Goal: Navigation & Orientation: Go to known website

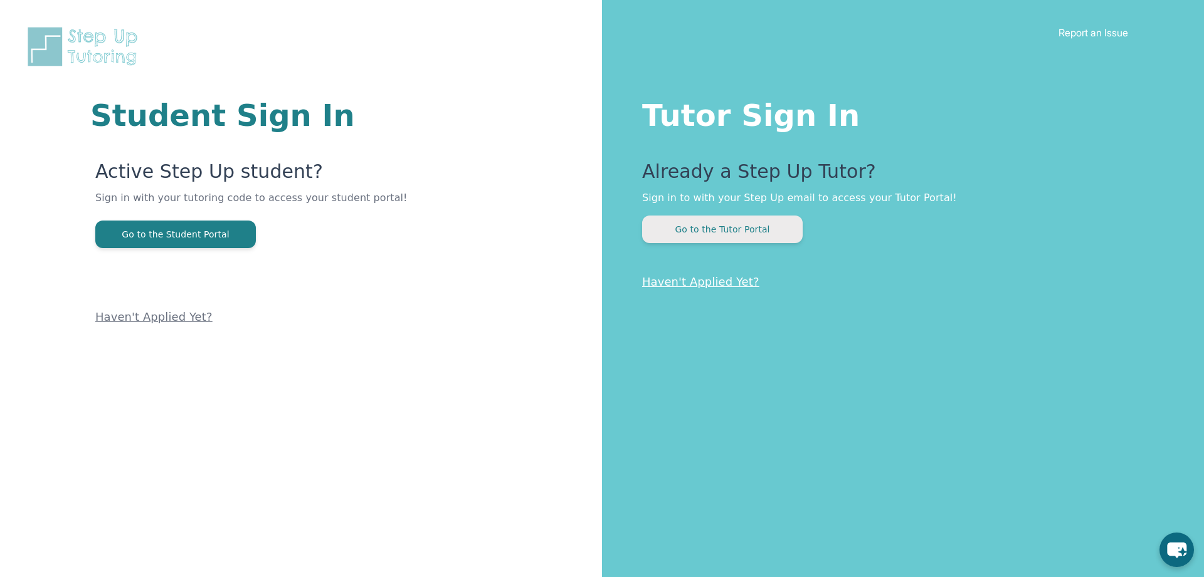
click at [674, 218] on button "Go to the Tutor Portal" at bounding box center [722, 230] width 160 height 28
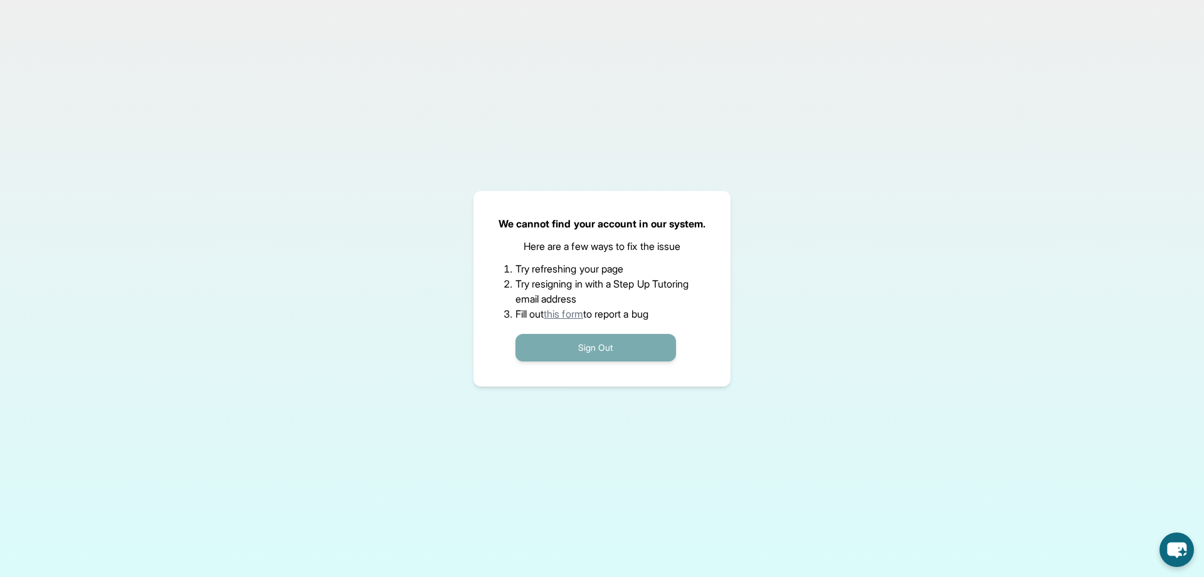
click at [593, 349] on button "Sign Out" at bounding box center [595, 348] width 160 height 28
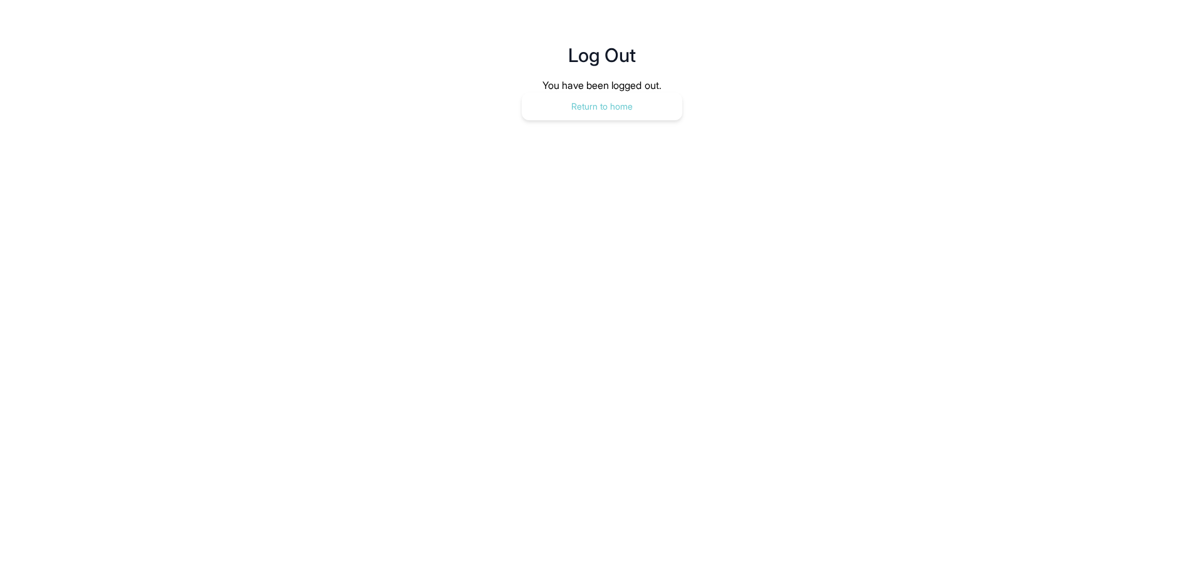
click at [594, 118] on button "Return to home" at bounding box center [602, 107] width 160 height 28
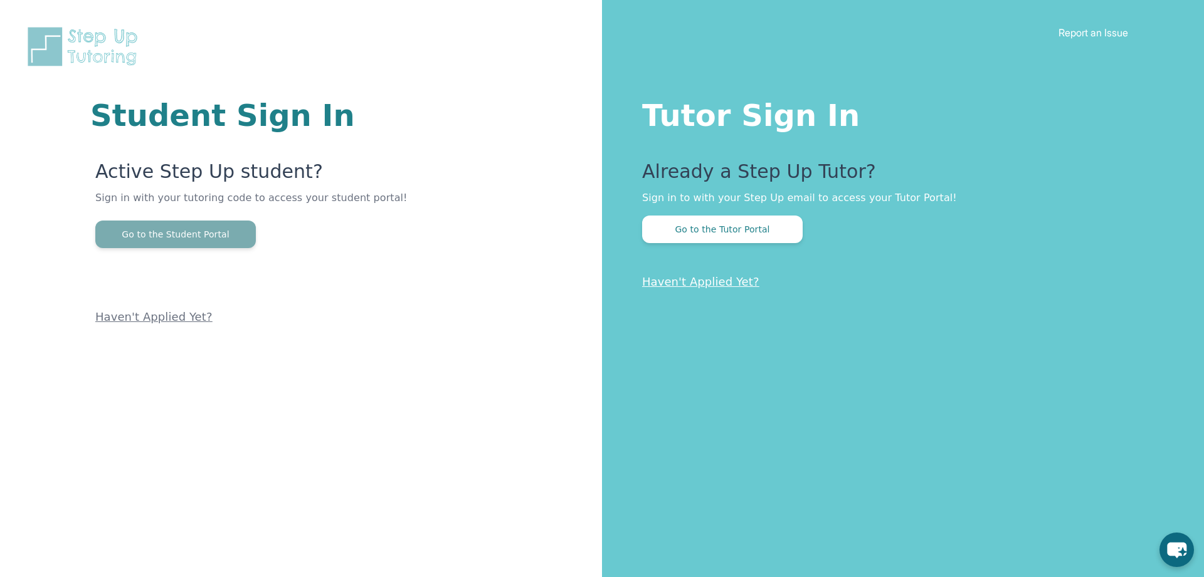
click at [205, 226] on button "Go to the Student Portal" at bounding box center [175, 235] width 160 height 28
